Goal: Task Accomplishment & Management: Complete application form

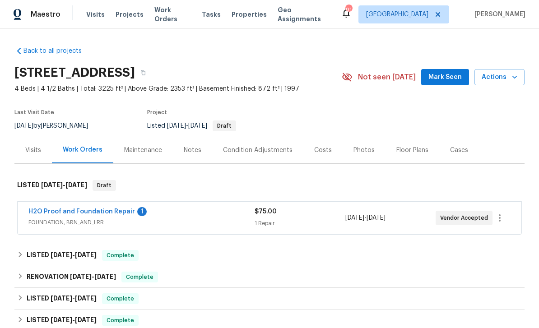
scroll to position [9, 0]
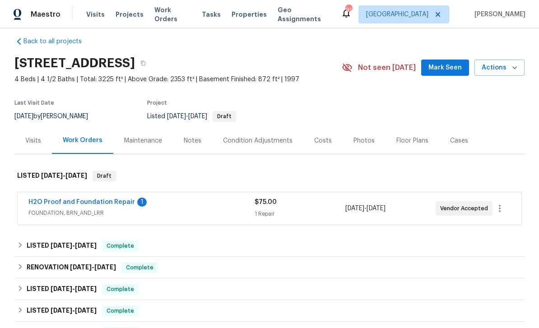
click at [65, 200] on link "H2O Proof and Foundation Repair" at bounding box center [81, 202] width 107 height 6
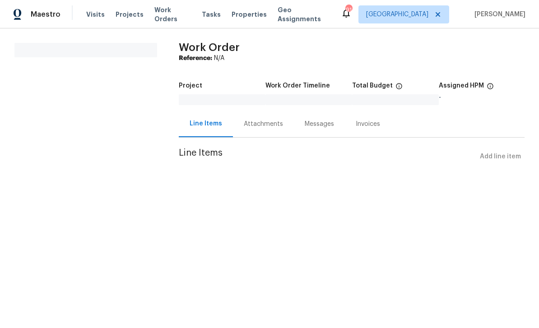
click at [256, 125] on div "Attachments" at bounding box center [263, 124] width 39 height 9
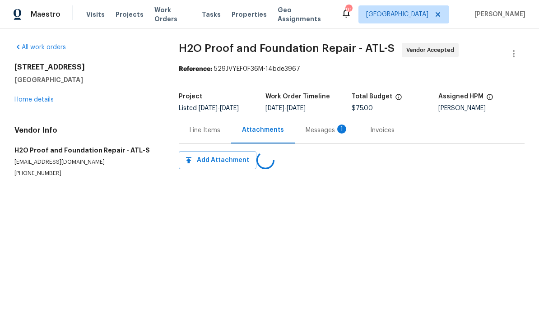
click at [316, 134] on div "Messages 1" at bounding box center [327, 130] width 43 height 9
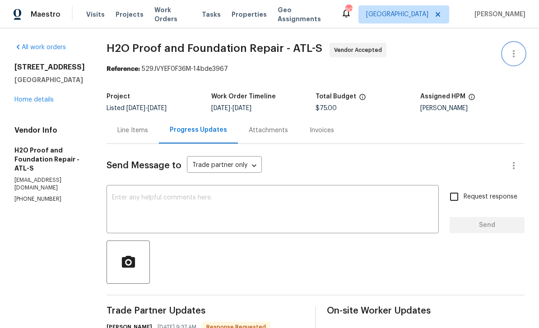
click at [518, 54] on icon "button" at bounding box center [513, 53] width 11 height 11
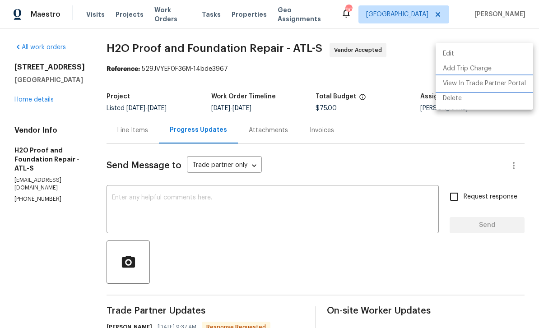
click at [506, 86] on li "View In Trade Partner Portal" at bounding box center [484, 83] width 97 height 15
click at [111, 132] on div at bounding box center [269, 164] width 539 height 328
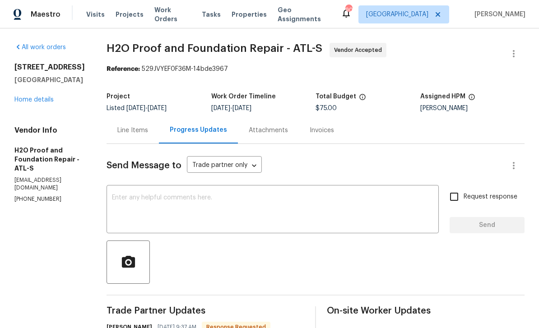
click at [117, 126] on div "Line Items" at bounding box center [132, 130] width 31 height 9
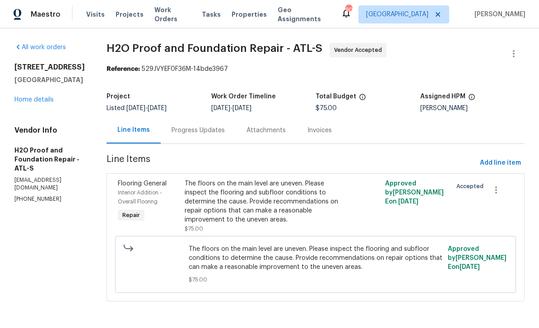
click at [126, 194] on span "Interior Addition - Overall Flooring" at bounding box center [140, 197] width 44 height 14
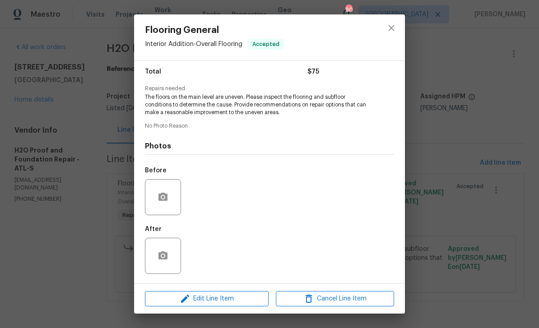
scroll to position [74, 0]
click at [185, 300] on icon "button" at bounding box center [185, 299] width 8 height 8
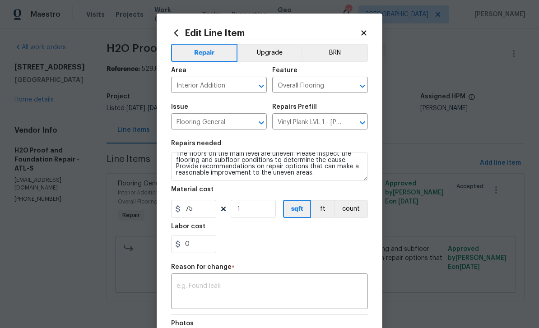
scroll to position [6, 0]
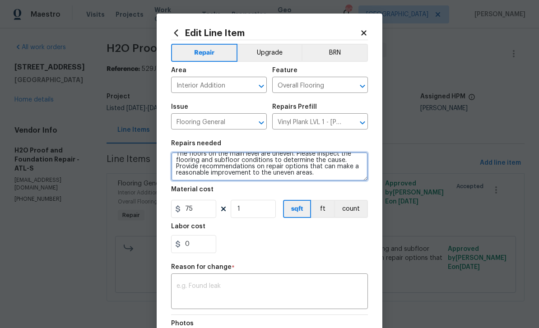
click at [323, 174] on textarea "The floors on the main level are uneven. Please inspect the flooring and subflo…" at bounding box center [269, 166] width 197 height 29
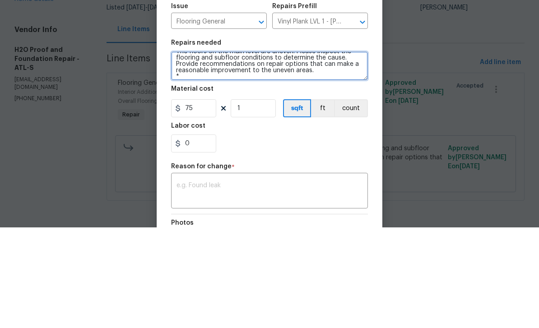
scroll to position [8, 0]
paste textarea "Miscellaneous Services -The floor in living room at fireplace has a 2 inch dip/…"
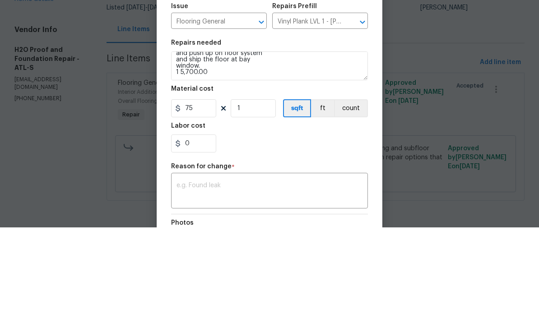
click at [170, 85] on div "Edit Line Item Repair Upgrade BRN Area Interior Addition ​ Feature Overall Floo…" at bounding box center [270, 223] width 226 height 418
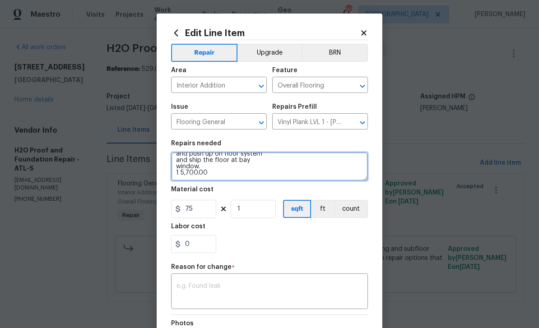
click at [178, 175] on textarea "The floors on the main level are uneven. Please inspect the flooring and subflo…" at bounding box center [269, 166] width 197 height 29
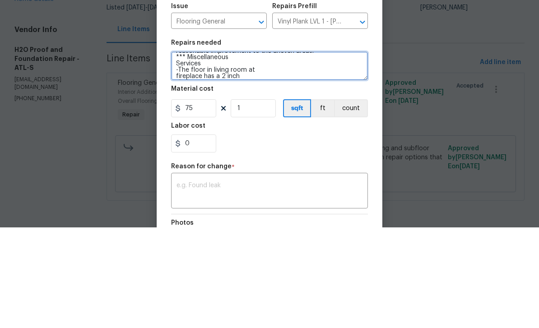
scroll to position [28, 0]
click at [205, 152] on textarea "The floors on the main level are uneven. Please inspect the flooring and subflo…" at bounding box center [269, 166] width 197 height 29
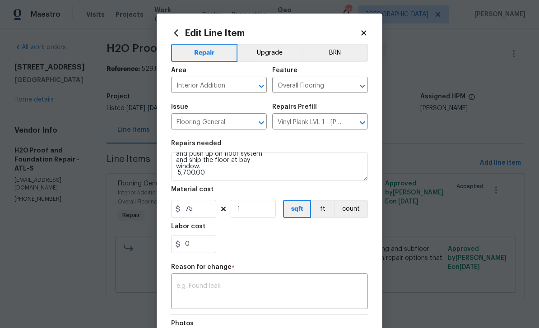
scroll to position [82, 0]
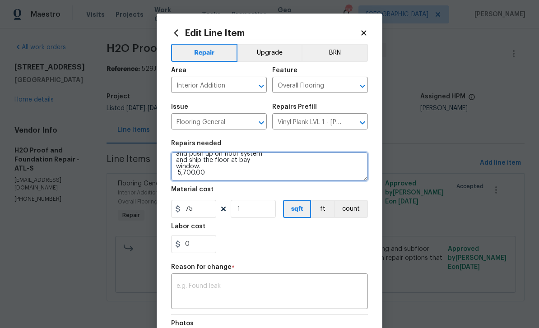
type textarea "The floors on the main level are uneven. Please inspect the flooring and subflo…"
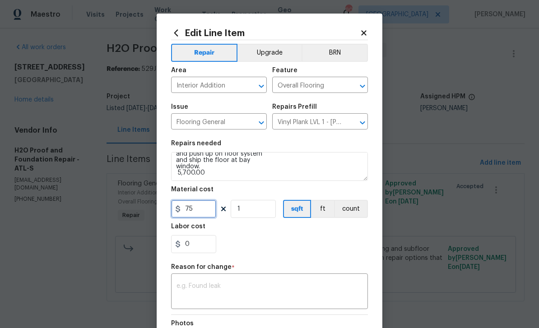
click at [199, 209] on input "75" at bounding box center [193, 209] width 45 height 18
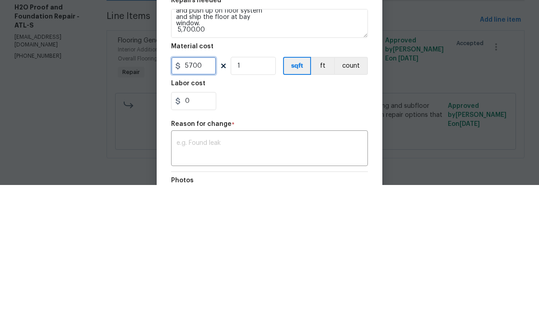
type input "5700"
click at [250, 235] on div "0" at bounding box center [269, 244] width 197 height 18
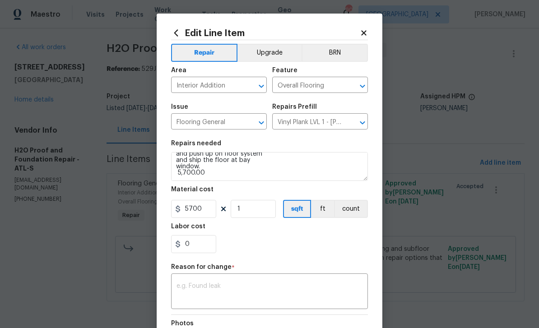
click at [195, 282] on div "x ​" at bounding box center [269, 292] width 197 height 33
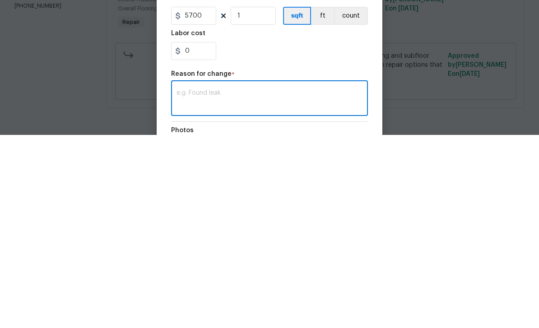
type textarea "4"
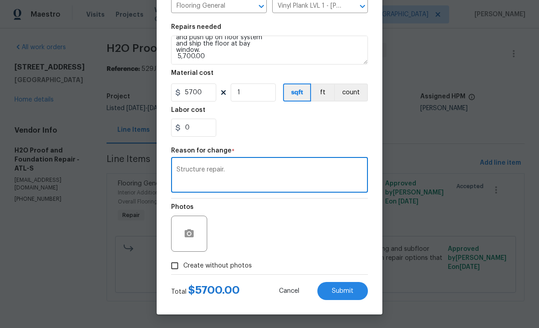
scroll to position [118, 0]
type textarea "Structure repair."
click at [174, 267] on input "Create without photos" at bounding box center [174, 265] width 17 height 17
checkbox input "true"
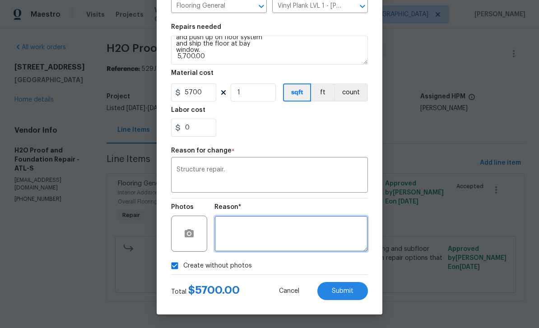
click at [231, 226] on textarea at bounding box center [290, 234] width 153 height 36
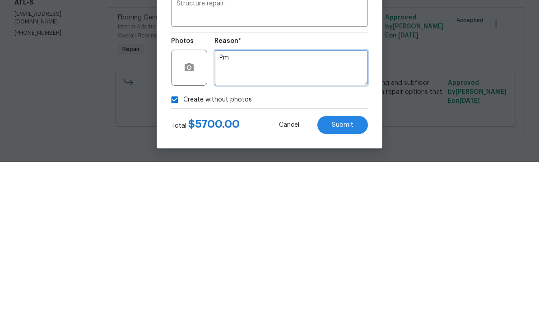
type textarea "Pm"
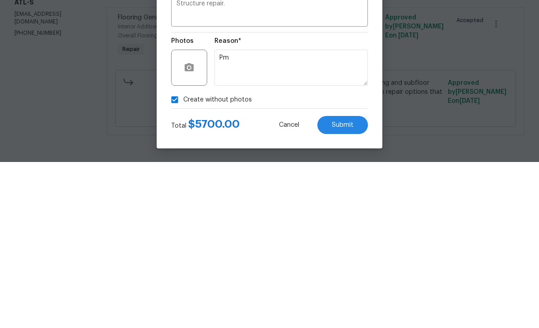
click at [354, 282] on button "Submit" at bounding box center [342, 291] width 51 height 18
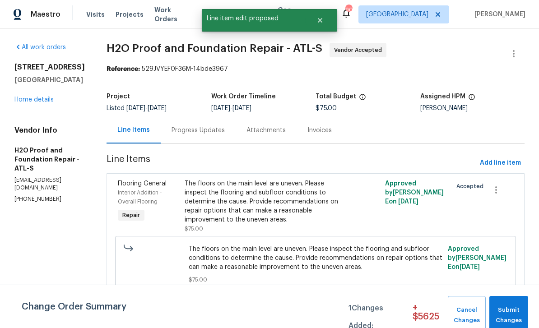
scroll to position [0, 0]
click at [514, 309] on span "Submit Changes" at bounding box center [509, 315] width 30 height 21
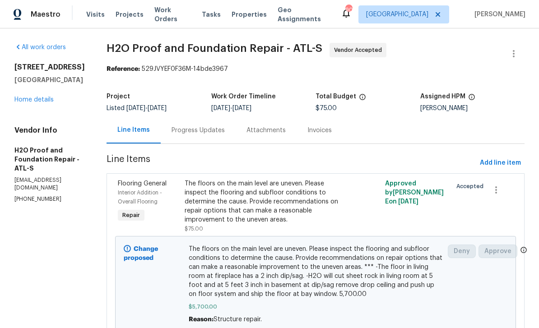
click at [27, 103] on link "Home details" at bounding box center [33, 100] width 39 height 6
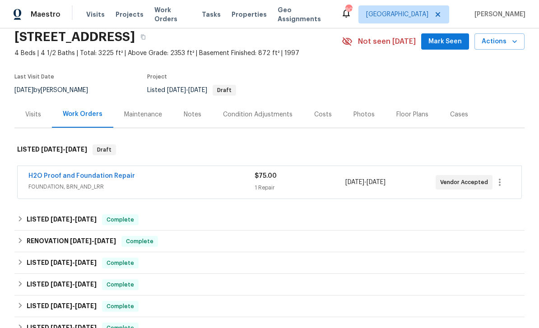
scroll to position [39, 0]
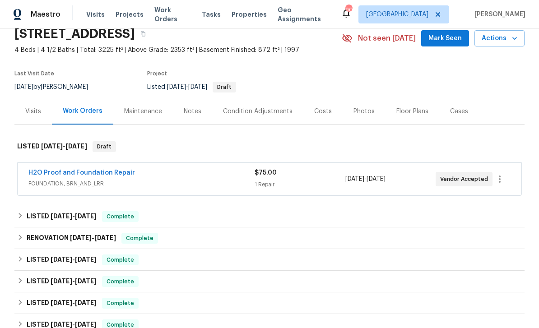
click at [450, 39] on span "Mark Seen" at bounding box center [444, 38] width 33 height 11
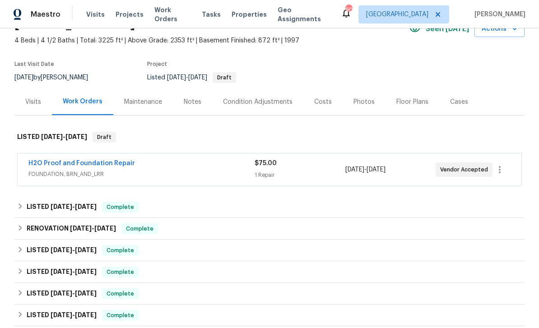
scroll to position [46, 0]
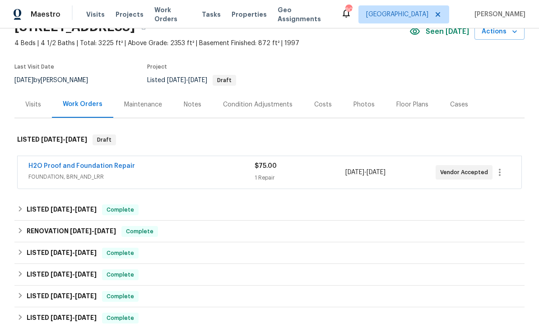
click at [137, 105] on div "Maintenance" at bounding box center [143, 104] width 38 height 9
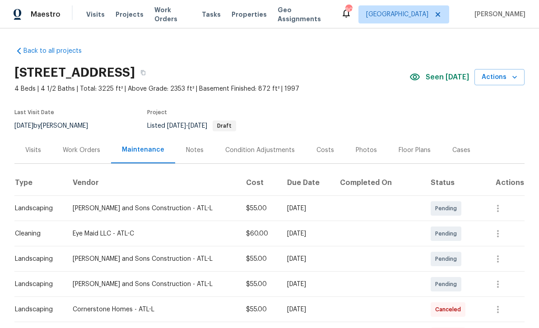
click at [78, 151] on div "Work Orders" at bounding box center [81, 150] width 37 height 9
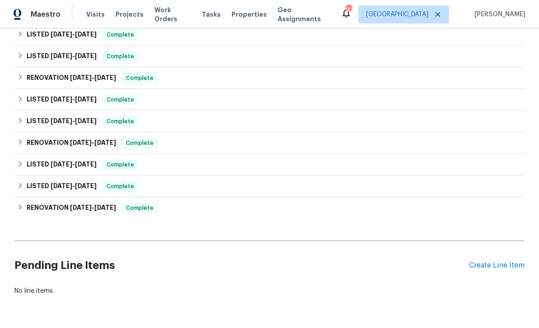
scroll to position [329, 0]
click at [503, 264] on div "Create Line Item" at bounding box center [497, 266] width 56 height 9
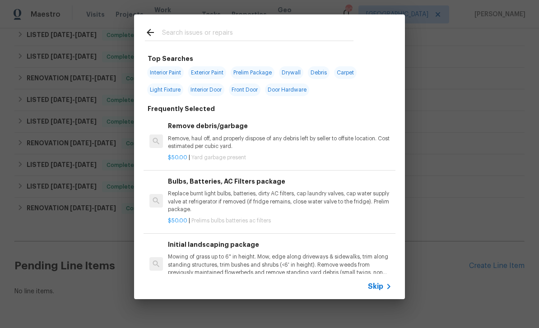
click at [176, 31] on input "text" at bounding box center [257, 34] width 191 height 14
type input "Landscap"
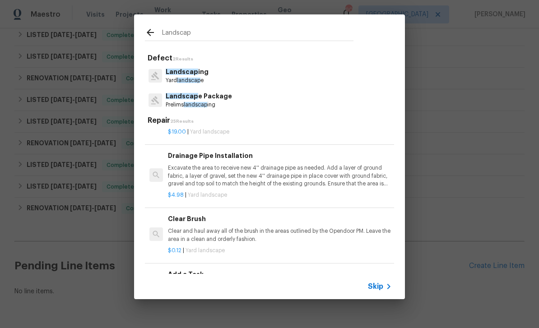
scroll to position [465, 0]
click at [365, 168] on p "Excavate the area to receive new 4'' drainage pipe as needed. Add a layer of gr…" at bounding box center [280, 174] width 224 height 23
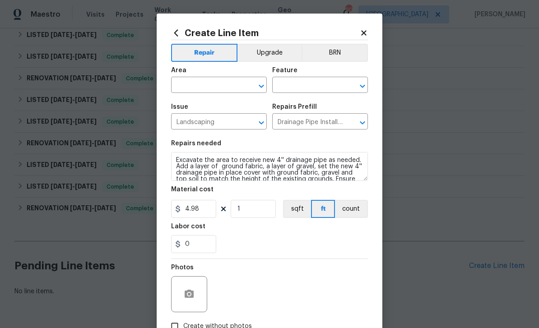
click at [187, 84] on input "text" at bounding box center [206, 86] width 70 height 14
click at [183, 103] on li "Back" at bounding box center [219, 106] width 96 height 15
type input "Back"
click at [292, 88] on input "text" at bounding box center [307, 86] width 70 height 14
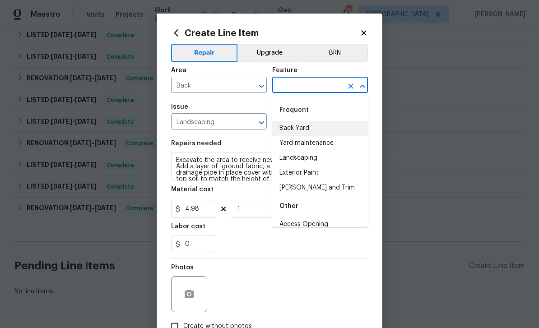
click at [295, 131] on li "Back Yard" at bounding box center [320, 128] width 96 height 15
type input "Back Yard"
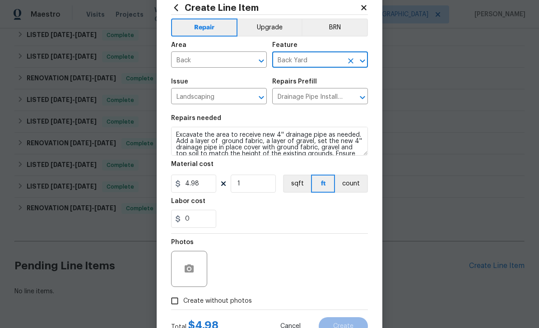
scroll to position [62, 0]
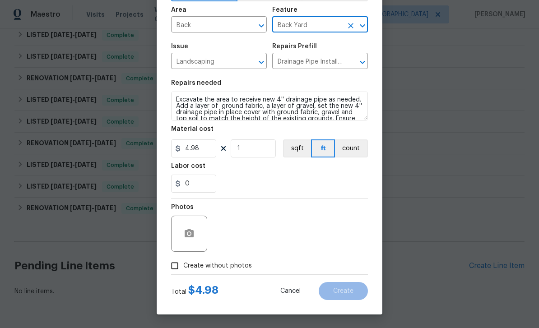
click at [174, 266] on input "Create without photos" at bounding box center [174, 265] width 17 height 17
checkbox input "true"
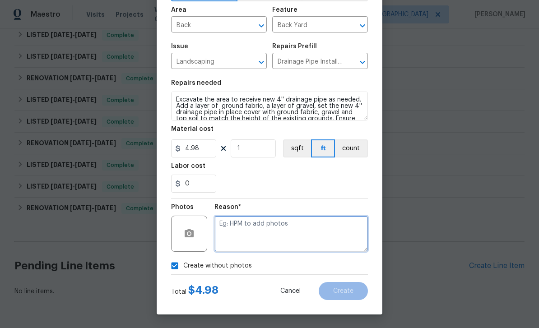
click at [245, 224] on textarea at bounding box center [290, 234] width 153 height 36
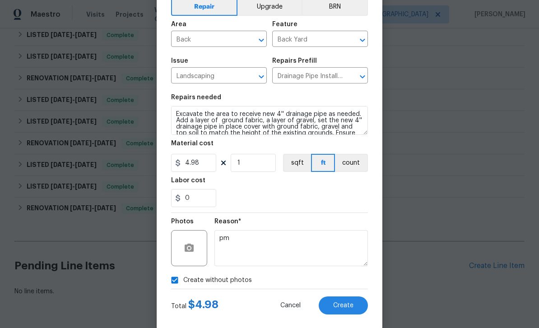
scroll to position [43, 0]
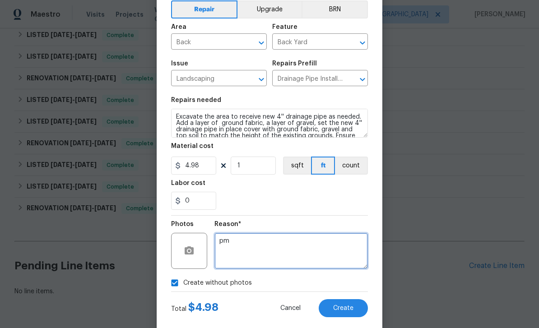
type textarea "pm"
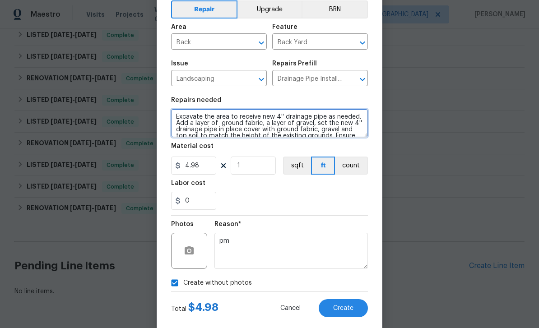
click at [176, 117] on textarea "Excavate the area to receive new 4'' drainage pipe as needed. Add a layer of gr…" at bounding box center [269, 123] width 197 height 29
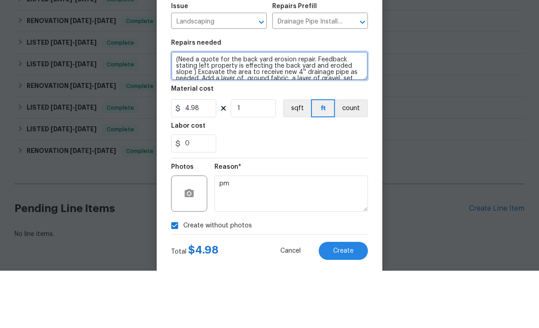
click at [192, 109] on textarea "(Need a quote for the back yard erosion repair. Feedback stating left property …" at bounding box center [269, 123] width 197 height 29
click at [189, 109] on textarea "(Need a quote for the back yard erosion repair. Feedback stating left property …" at bounding box center [269, 123] width 197 height 29
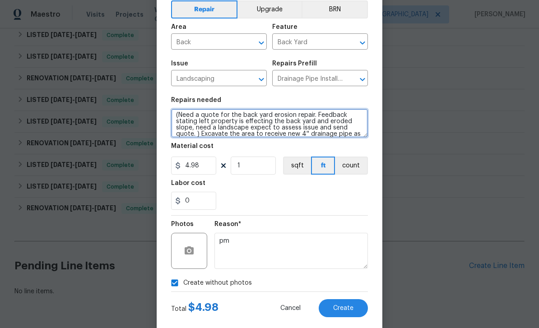
type textarea "(Need a quote for the back yard erosion repair. Feedback stating left property …"
click at [348, 309] on span "Create" at bounding box center [343, 308] width 20 height 7
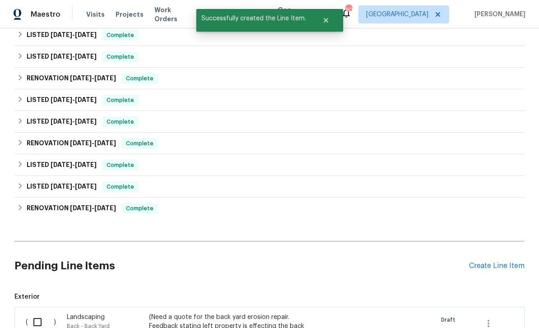
click at [34, 313] on input "checkbox" at bounding box center [41, 322] width 26 height 19
checkbox input "true"
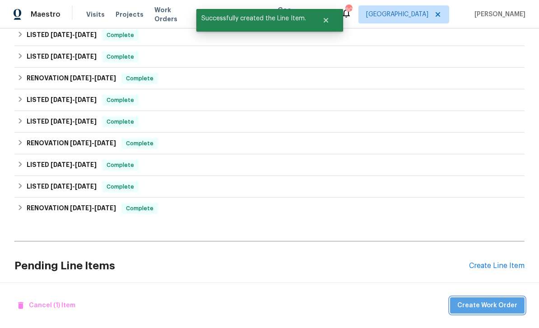
click at [498, 303] on span "Create Work Order" at bounding box center [487, 305] width 60 height 11
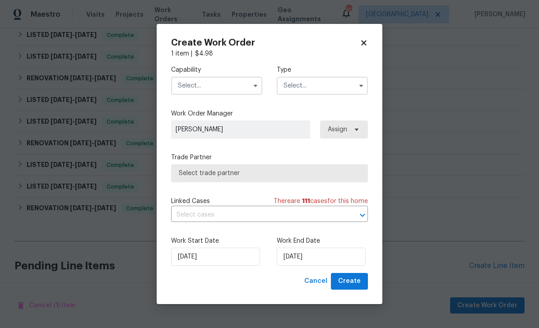
click at [191, 86] on input "text" at bounding box center [216, 86] width 91 height 18
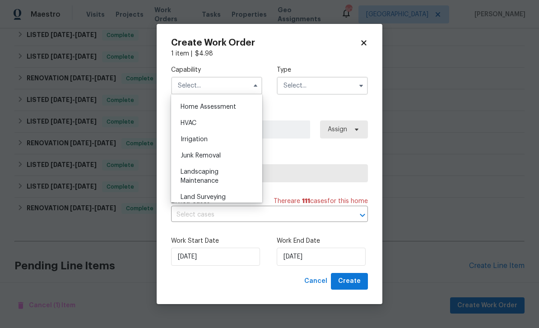
scroll to position [552, 0]
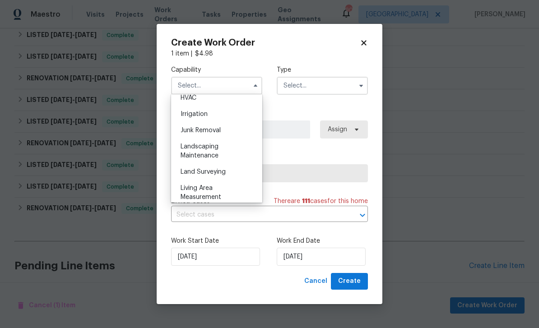
click at [187, 152] on div "Landscaping Maintenance" at bounding box center [216, 151] width 87 height 25
type input "Landscaping Maintenance"
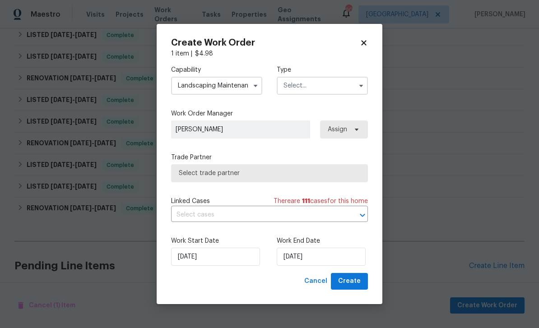
click at [299, 79] on input "text" at bounding box center [322, 86] width 91 height 18
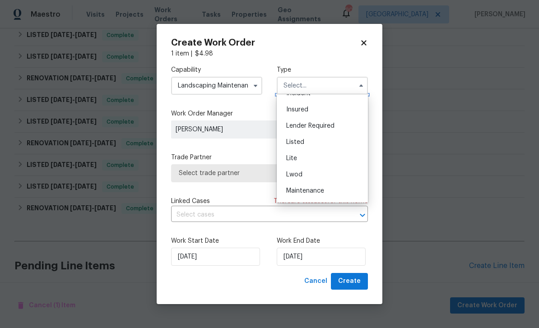
scroll to position [54, 0]
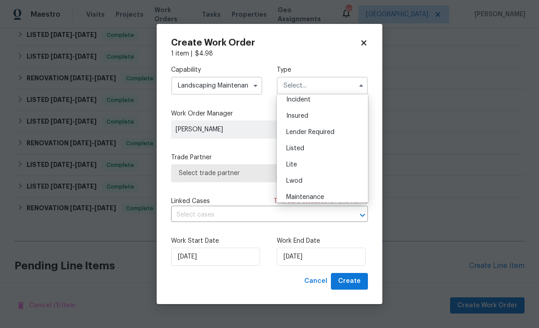
click at [289, 145] on span "Listed" at bounding box center [295, 148] width 18 height 6
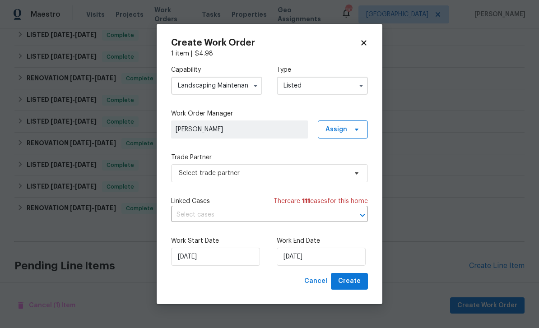
type input "Listed"
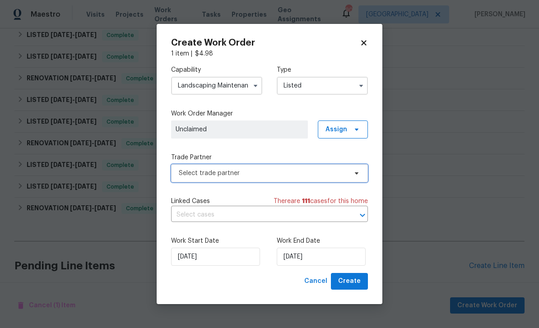
click at [220, 176] on span "Select trade partner" at bounding box center [263, 173] width 168 height 9
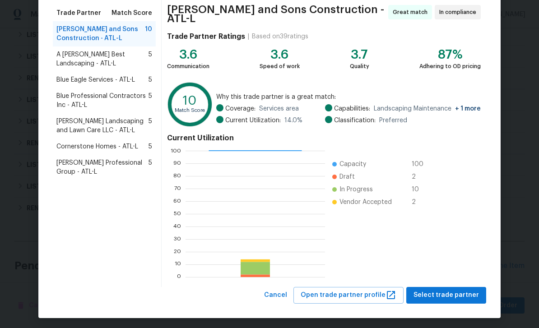
scroll to position [70, 0]
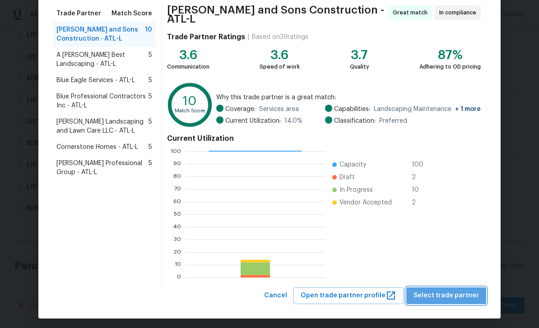
click at [463, 290] on span "Select trade partner" at bounding box center [445, 295] width 65 height 11
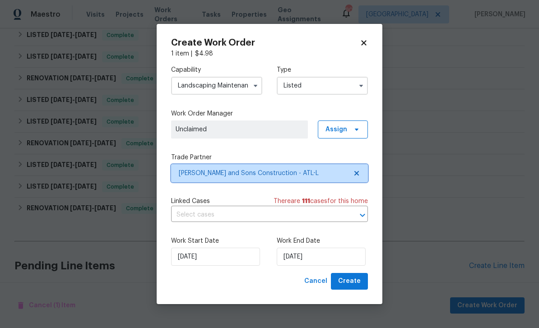
scroll to position [0, 0]
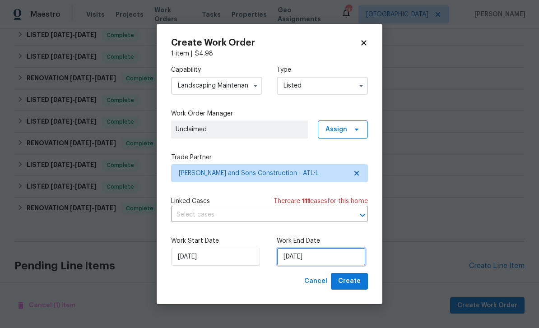
click at [320, 253] on input "[DATE]" at bounding box center [321, 257] width 89 height 18
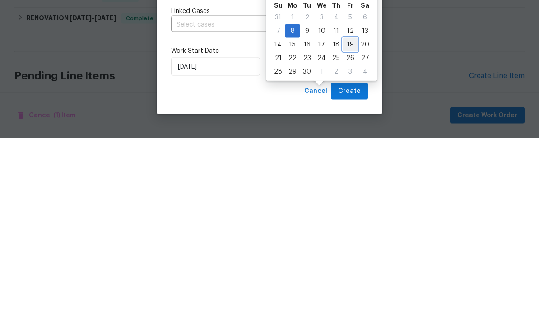
click at [345, 228] on div "19" at bounding box center [350, 234] width 14 height 13
type input "[DATE]"
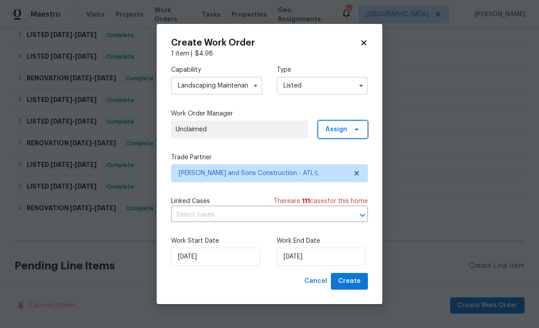
click at [338, 126] on span "Assign" at bounding box center [336, 129] width 22 height 9
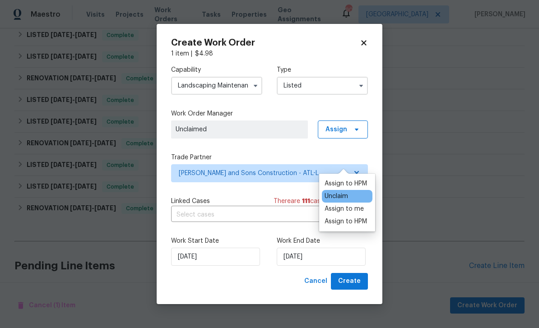
click at [331, 179] on div "Assign to HPM" at bounding box center [346, 183] width 42 height 9
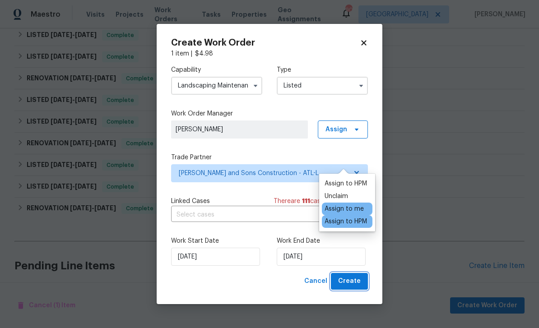
click at [353, 288] on button "Create" at bounding box center [349, 281] width 37 height 17
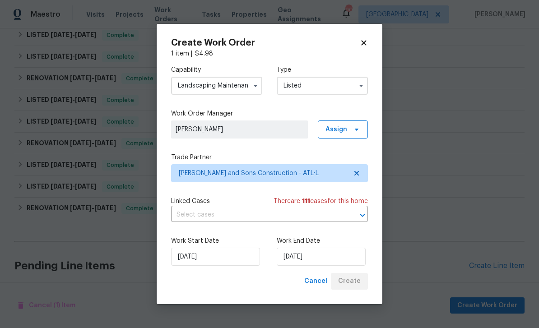
checkbox input "false"
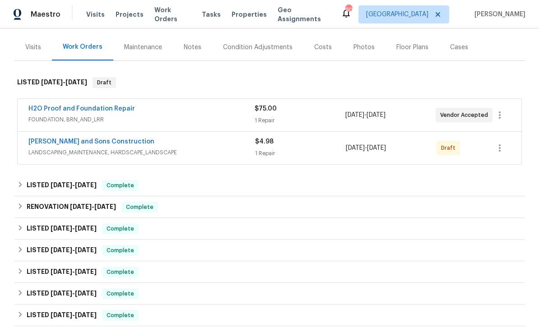
scroll to position [109, 0]
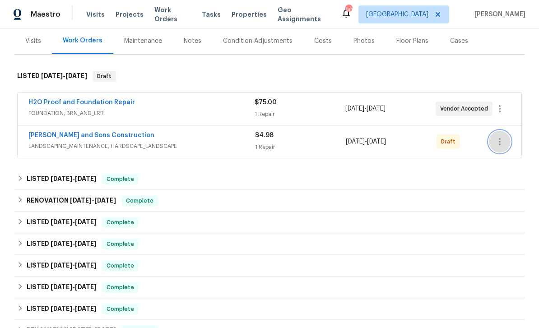
click at [501, 140] on icon "button" at bounding box center [499, 141] width 11 height 11
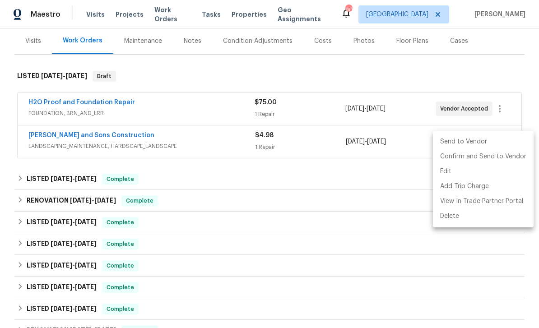
click at [356, 44] on div at bounding box center [269, 164] width 539 height 328
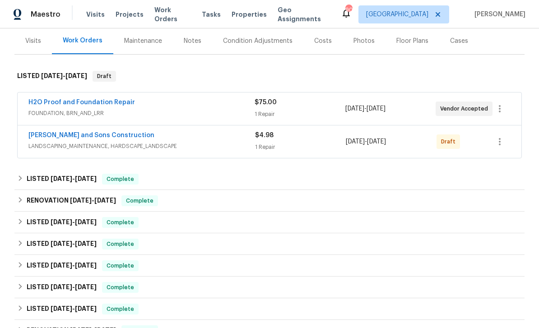
click at [361, 34] on div "Photos" at bounding box center [364, 41] width 43 height 27
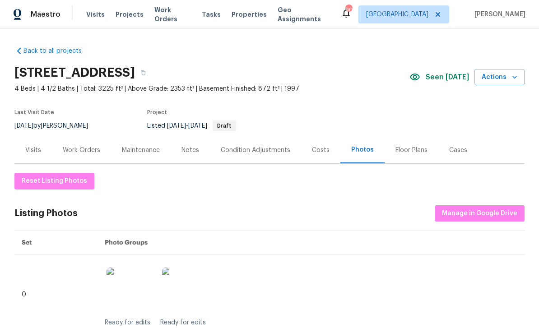
click at [83, 144] on div "Work Orders" at bounding box center [81, 150] width 59 height 27
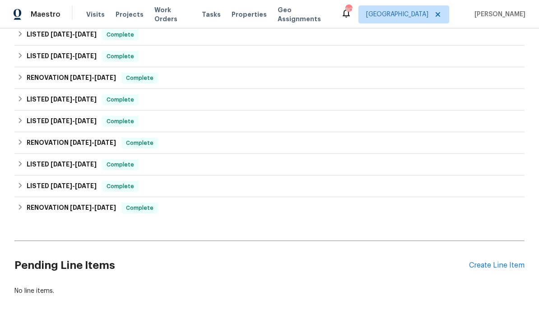
scroll to position [362, 0]
click at [494, 268] on div "Create Line Item" at bounding box center [497, 266] width 56 height 9
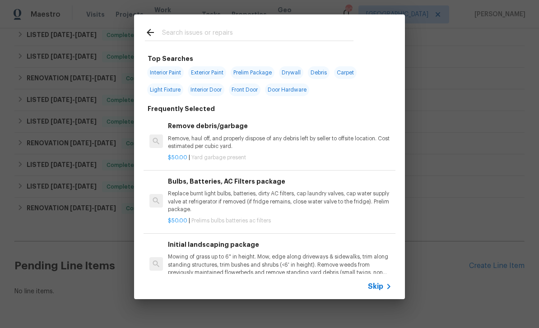
click at [181, 32] on input "text" at bounding box center [257, 34] width 191 height 14
click at [170, 32] on input "text" at bounding box center [257, 34] width 191 height 14
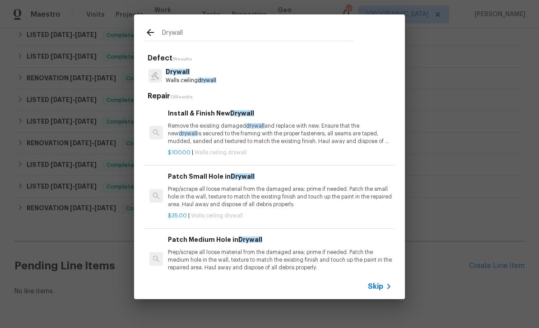
type input "Drywall"
click at [340, 65] on div "Drywall Walls ceiling drywall" at bounding box center [269, 76] width 249 height 24
click at [336, 75] on div "Drywall Walls ceiling drywall" at bounding box center [269, 76] width 249 height 24
click at [276, 74] on div "Drywall Walls ceiling drywall" at bounding box center [269, 76] width 249 height 24
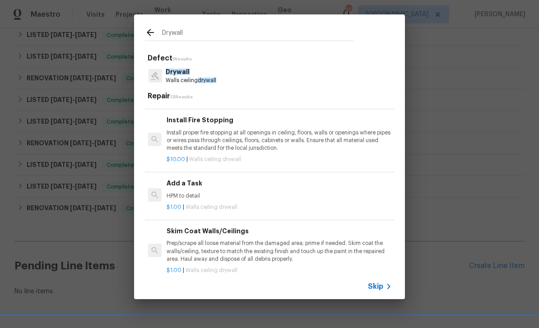
scroll to position [246, 1]
click at [316, 192] on p "HPM to detail" at bounding box center [279, 196] width 224 height 8
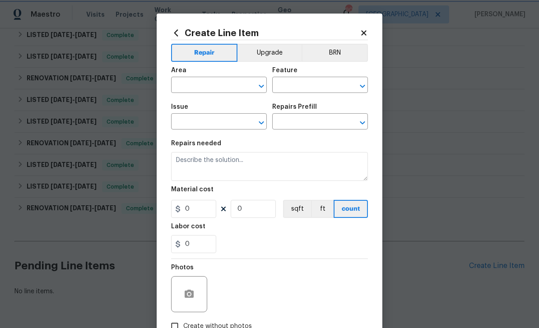
type input "Walls and Ceiling"
type input "Drywall"
type input "Add a Task $1.00"
type textarea "HPM to detail"
type input "1"
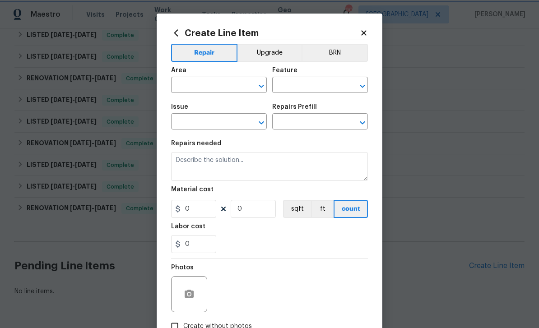
type input "1"
click at [190, 83] on input "text" at bounding box center [206, 86] width 70 height 14
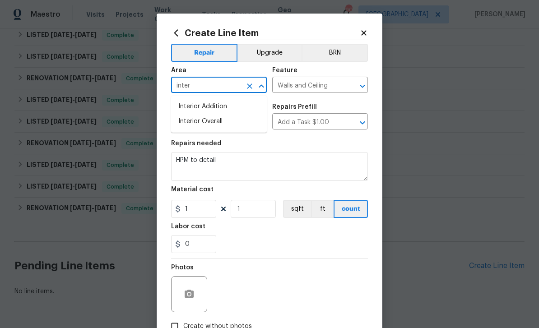
click at [190, 117] on li "Interior Overall" at bounding box center [219, 121] width 96 height 15
type input "Interior Overall"
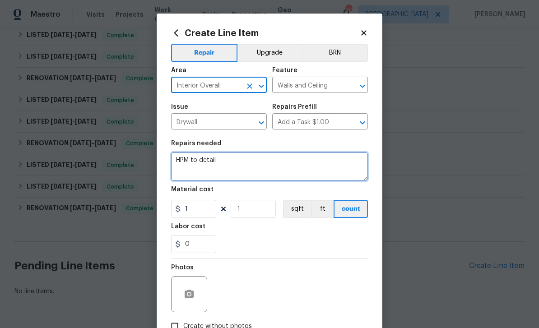
click at [224, 158] on textarea "HPM to detail" at bounding box center [269, 166] width 197 height 29
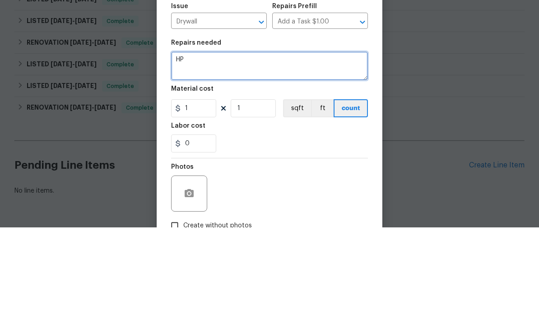
type textarea "H"
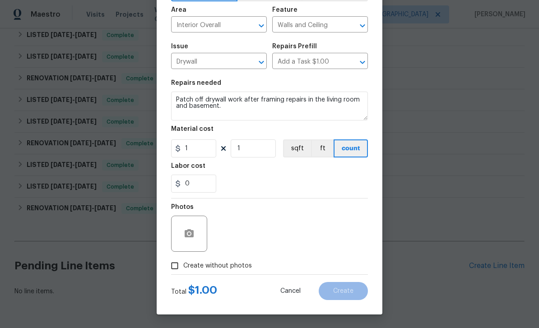
scroll to position [62, 0]
type textarea "Patch off drywall work after framing repairs in the living room and basement."
click at [174, 269] on input "Create without photos" at bounding box center [174, 265] width 17 height 17
checkbox input "true"
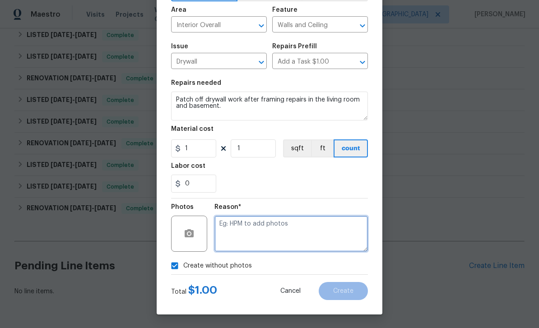
click at [328, 232] on textarea at bounding box center [290, 234] width 153 height 36
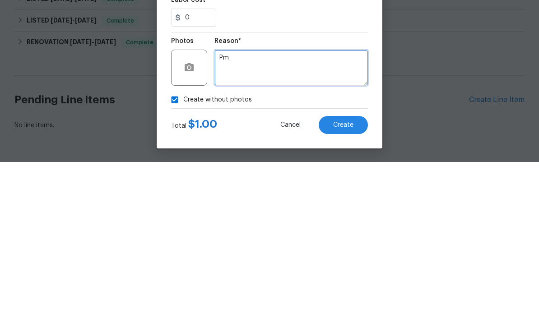
type textarea "Pm"
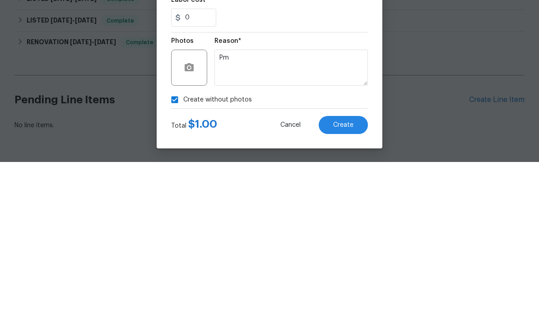
click at [349, 288] on span "Create" at bounding box center [343, 291] width 20 height 7
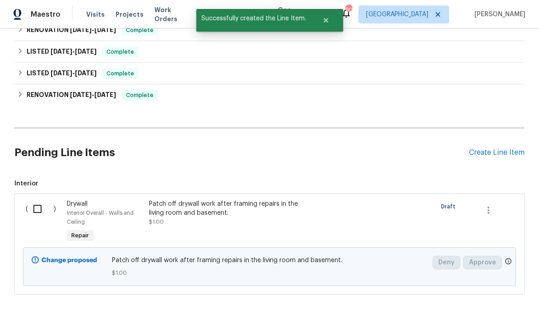
scroll to position [474, 0]
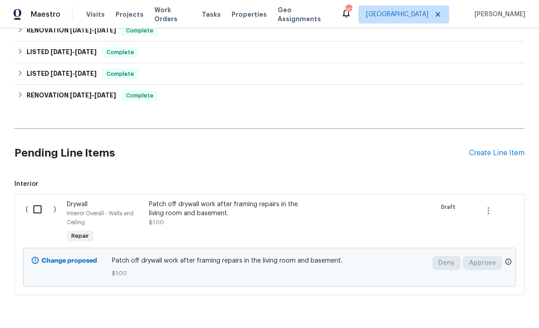
click at [41, 200] on input "checkbox" at bounding box center [41, 209] width 26 height 19
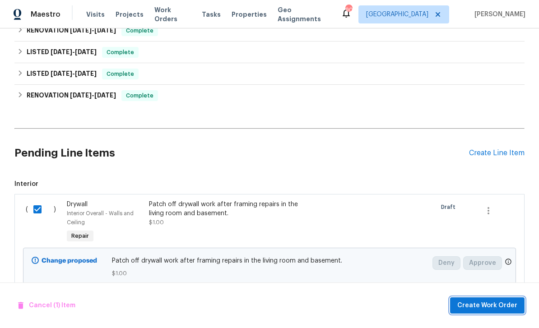
click at [487, 306] on span "Create Work Order" at bounding box center [487, 305] width 60 height 11
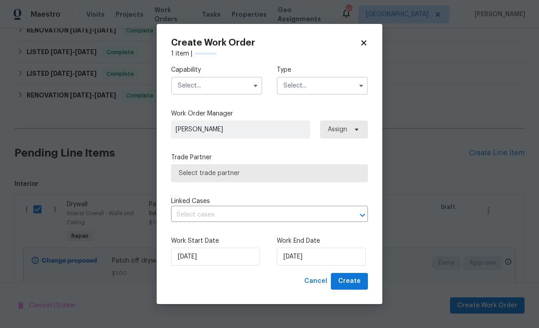
checkbox input "false"
click at [237, 83] on input "text" at bounding box center [216, 86] width 91 height 18
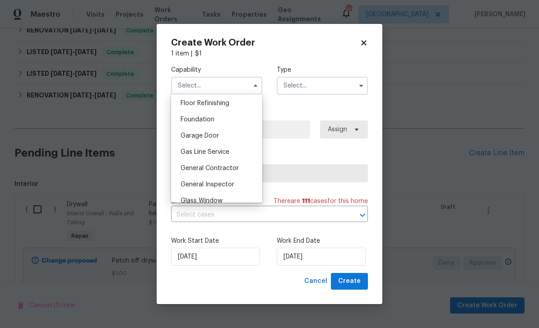
scroll to position [374, 0]
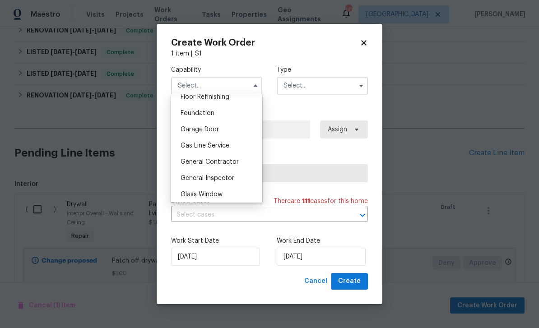
click at [237, 162] on span "General Contractor" at bounding box center [210, 162] width 58 height 6
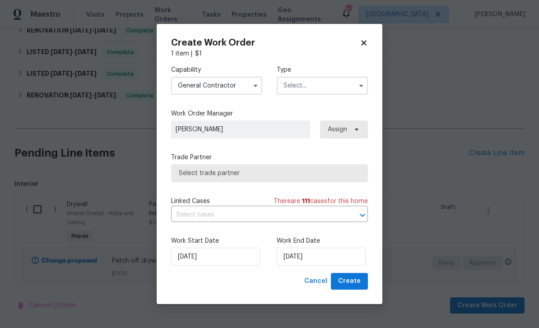
type input "General Contractor"
click at [304, 82] on input "text" at bounding box center [322, 86] width 91 height 18
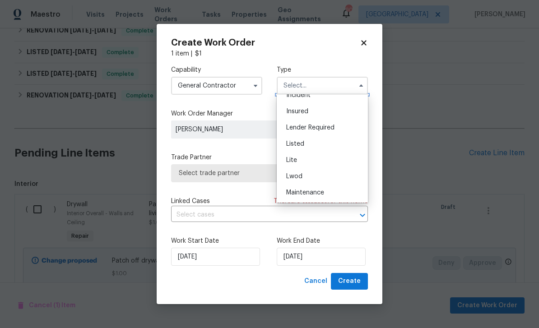
scroll to position [62, 0]
click at [309, 139] on div "Listed" at bounding box center [322, 140] width 87 height 16
type input "Listed"
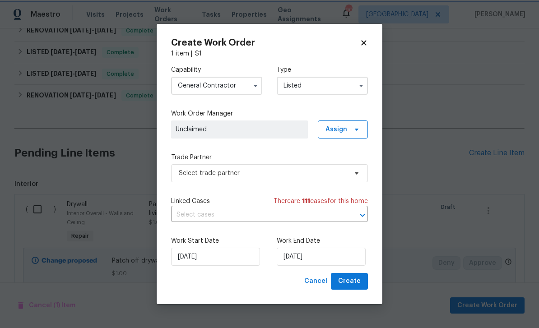
scroll to position [0, 0]
click at [365, 44] on icon at bounding box center [363, 43] width 5 height 5
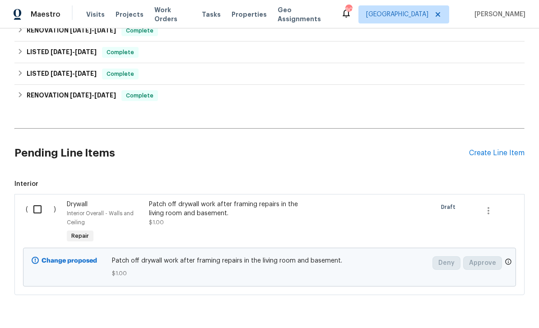
scroll to position [414, 0]
